Goal: Navigation & Orientation: Go to known website

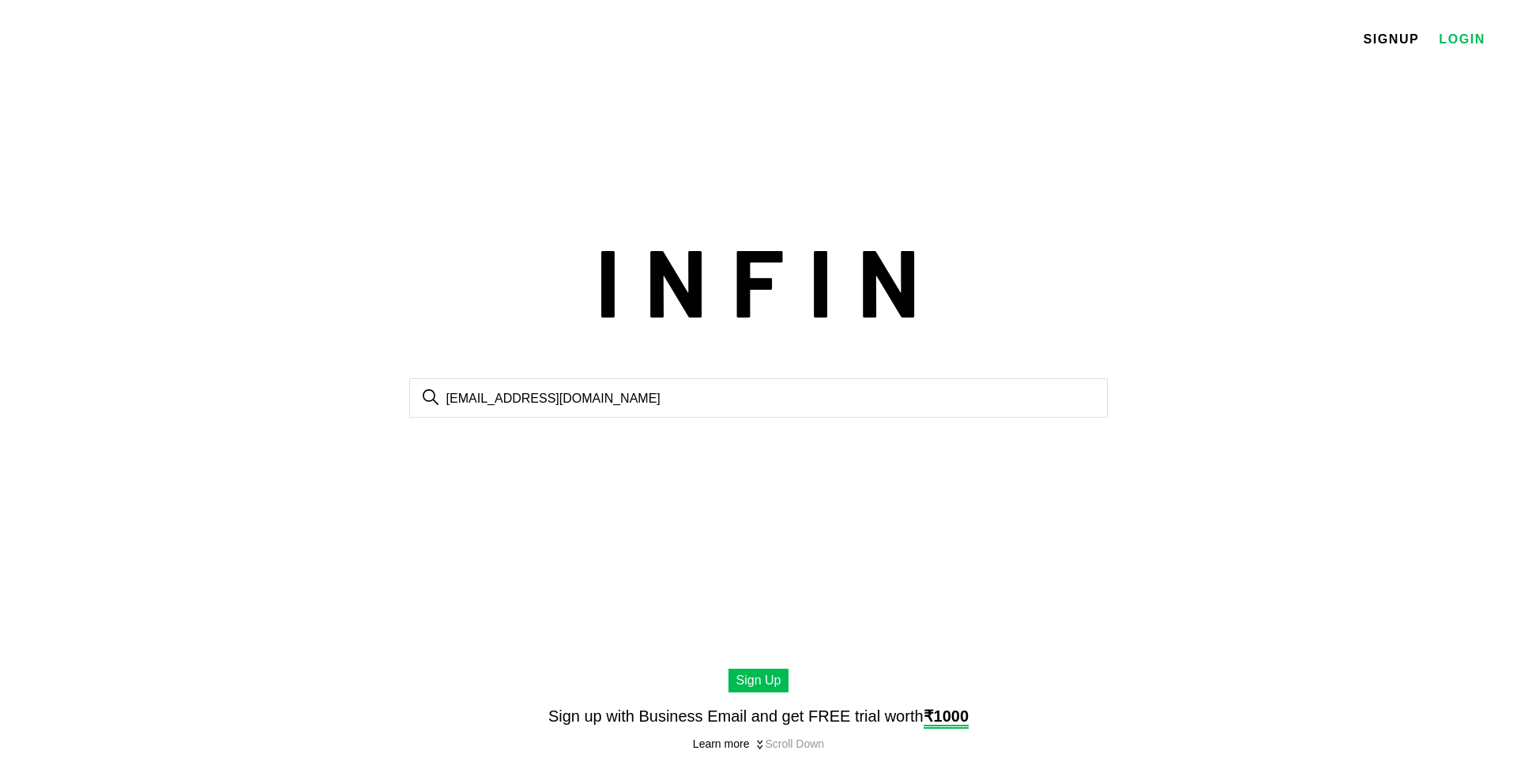
type input "[EMAIL_ADDRESS][DOMAIN_NAME]"
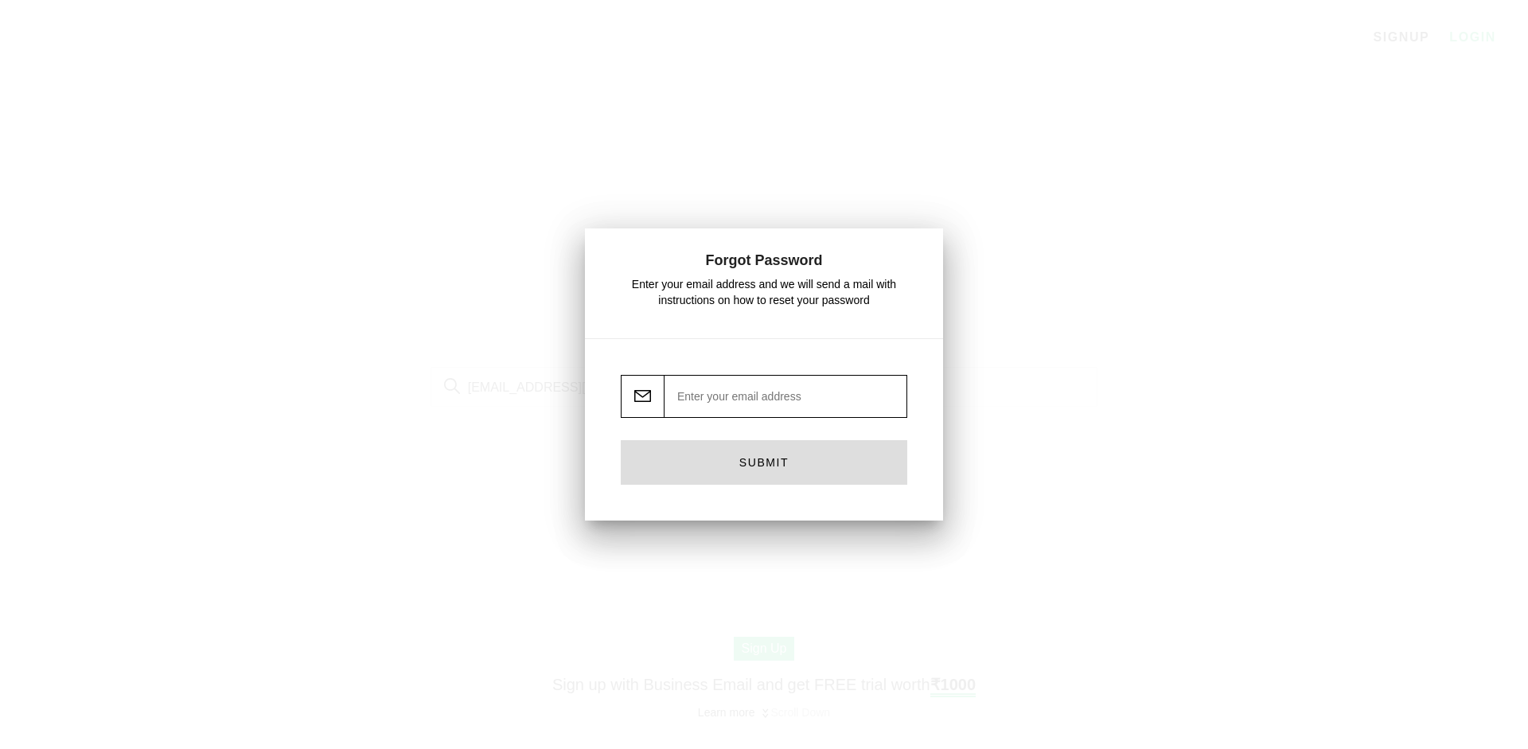
type input "fuzzpass@gmail.com"
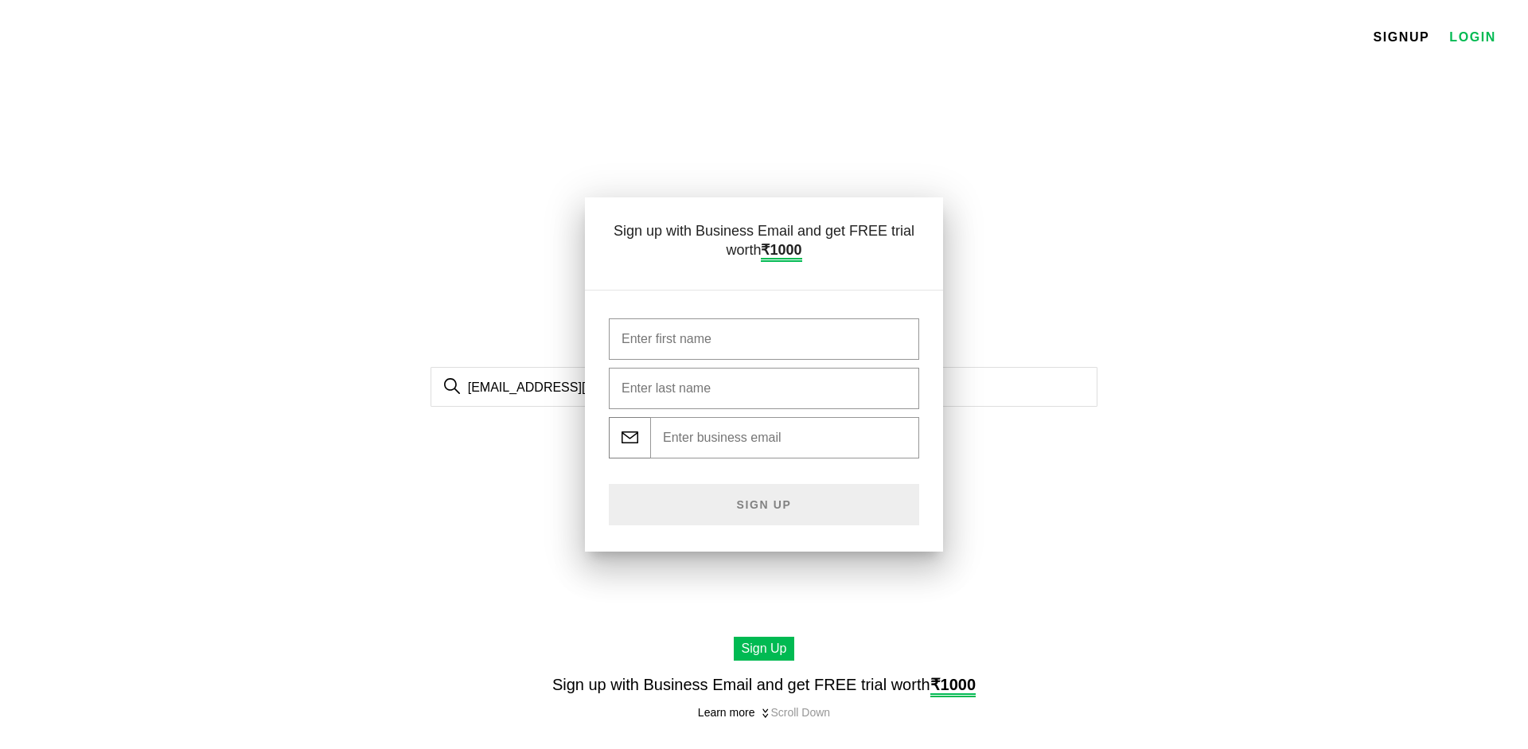
type input "fuzzpass@gmail.com"
